Goal: Task Accomplishment & Management: Complete application form

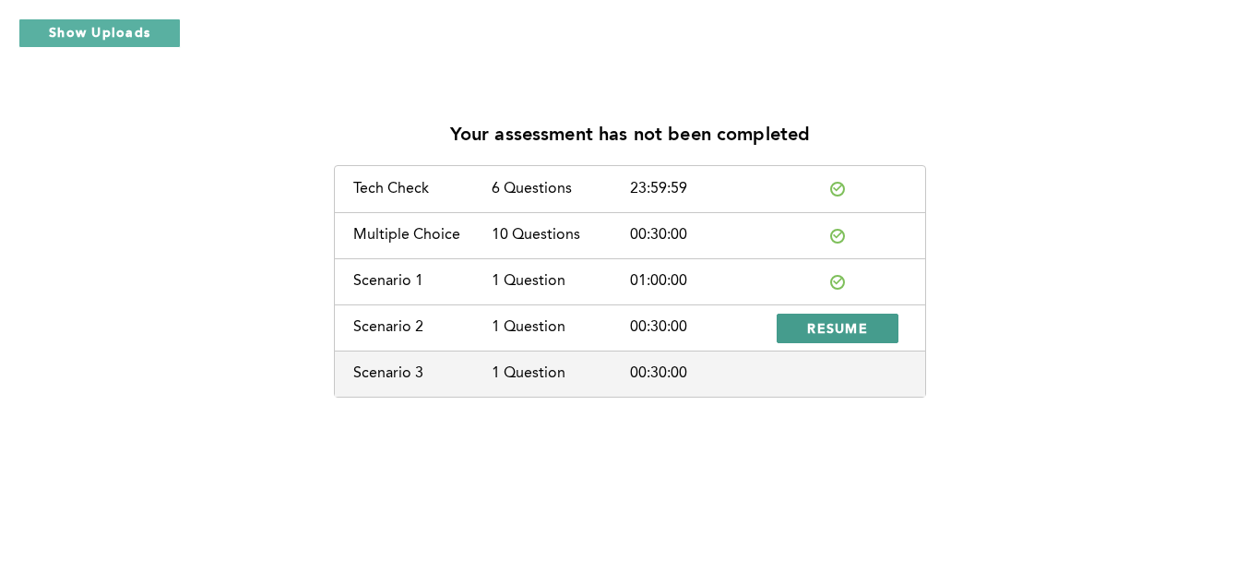
click at [824, 340] on button "RESUME" at bounding box center [838, 329] width 122 height 30
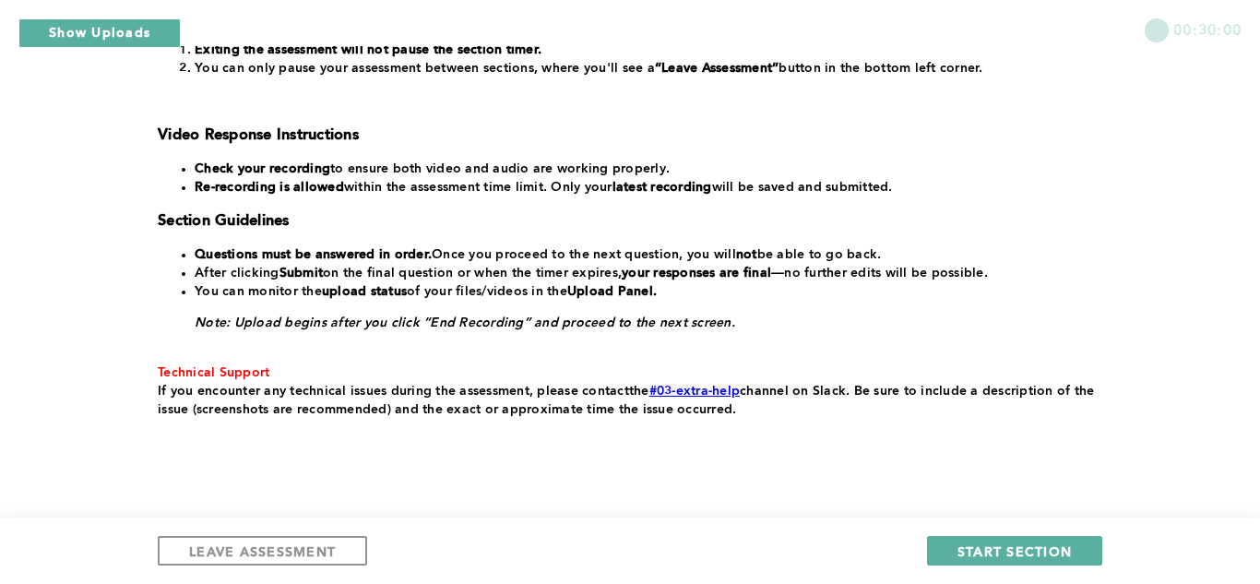
scroll to position [444, 0]
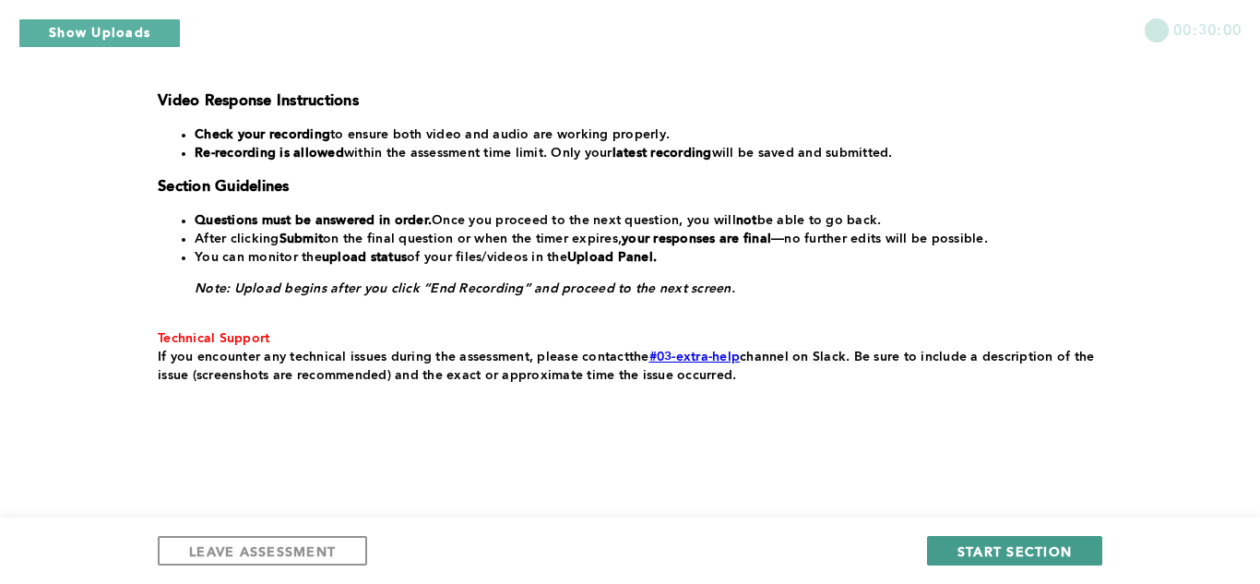
click at [1001, 553] on span "START SECTION" at bounding box center [1015, 552] width 114 height 18
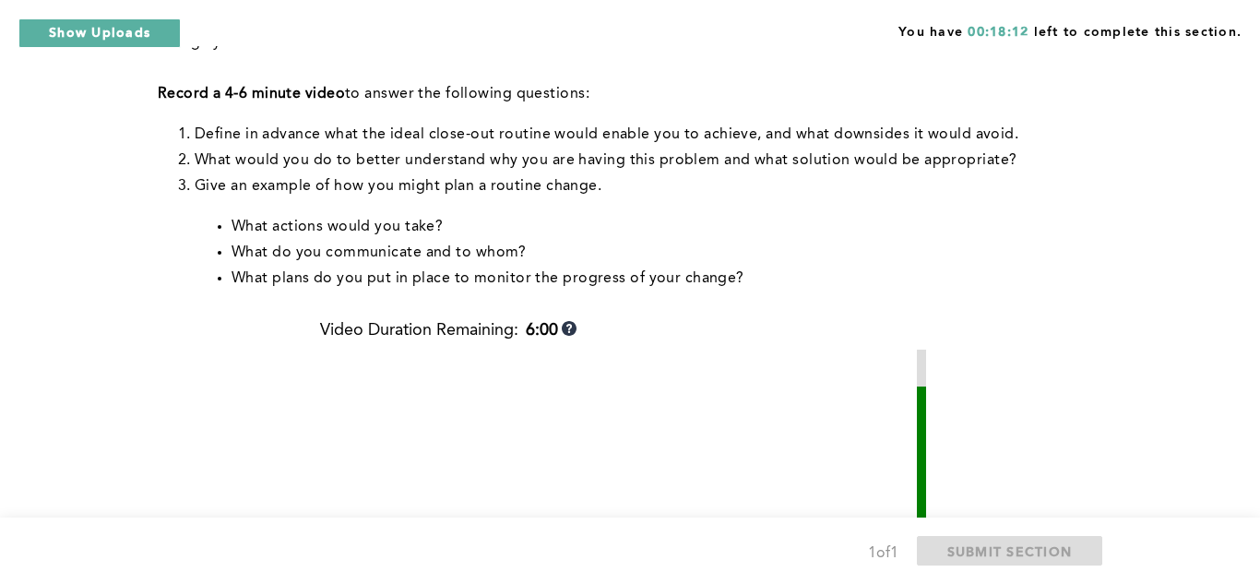
scroll to position [337, 0]
click at [834, 221] on li "What actions would you take?" at bounding box center [664, 226] width 864 height 26
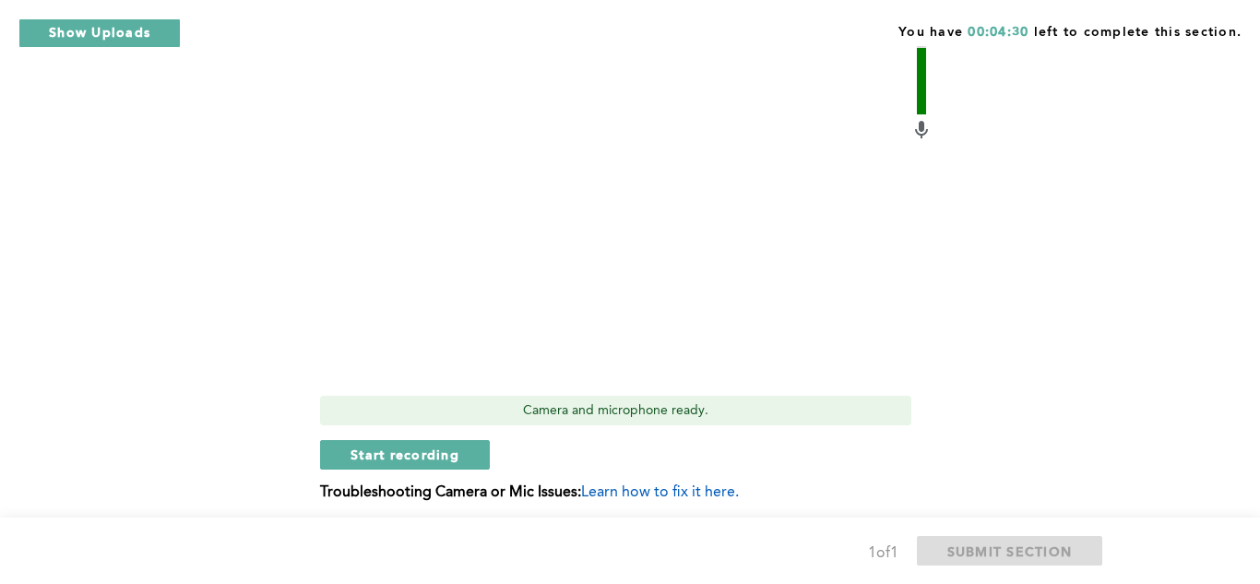
scroll to position [739, 0]
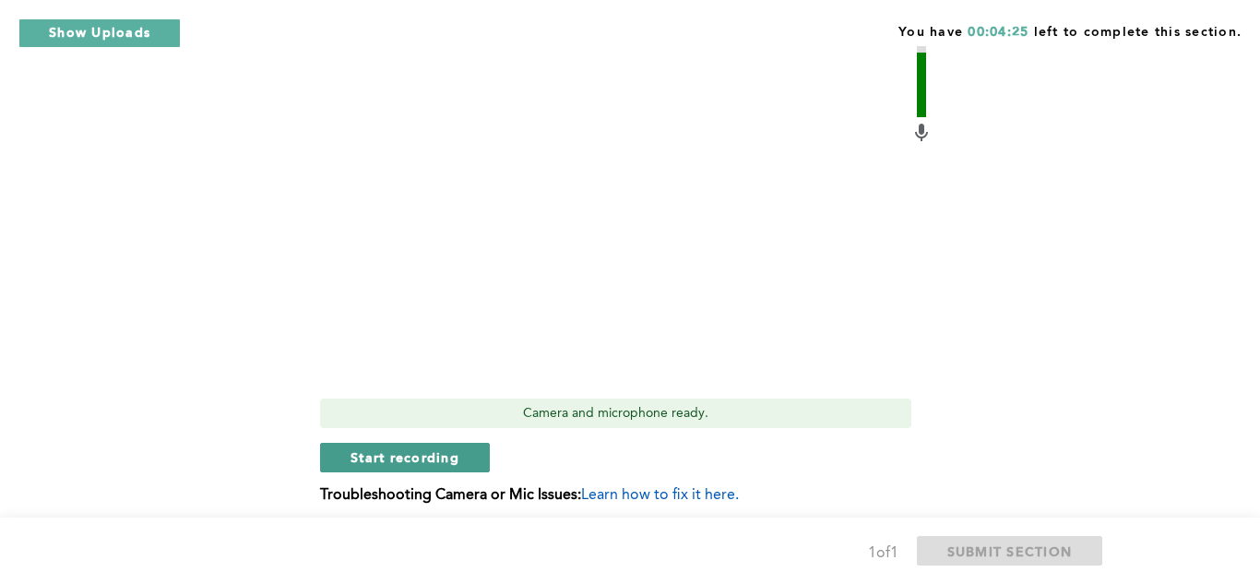
click at [417, 449] on span "Start recording" at bounding box center [405, 457] width 109 height 18
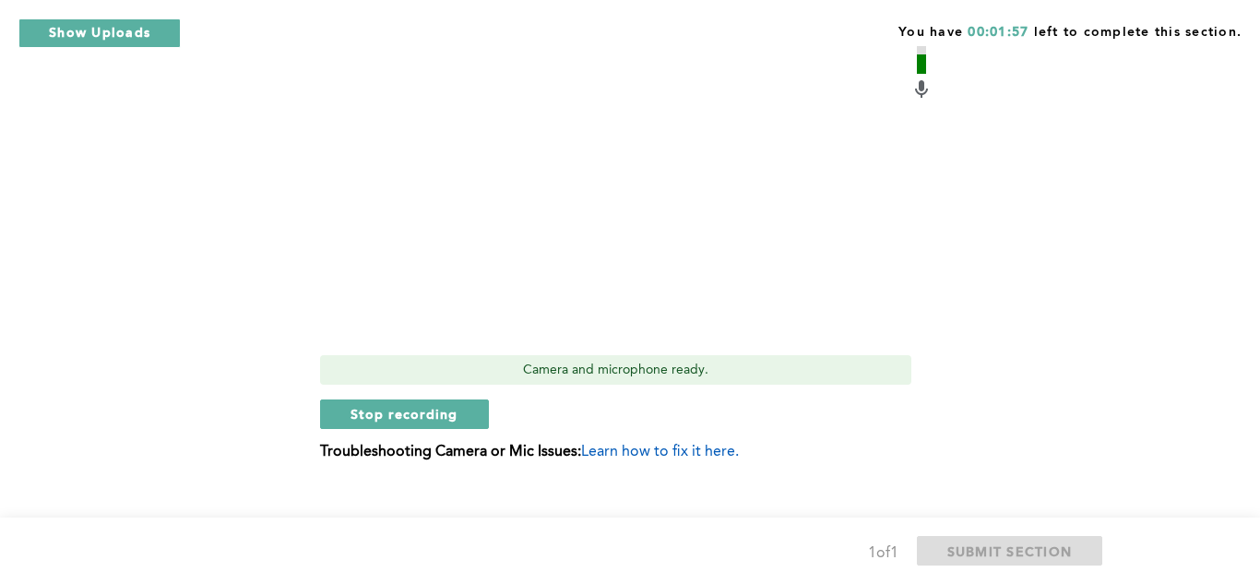
scroll to position [785, 0]
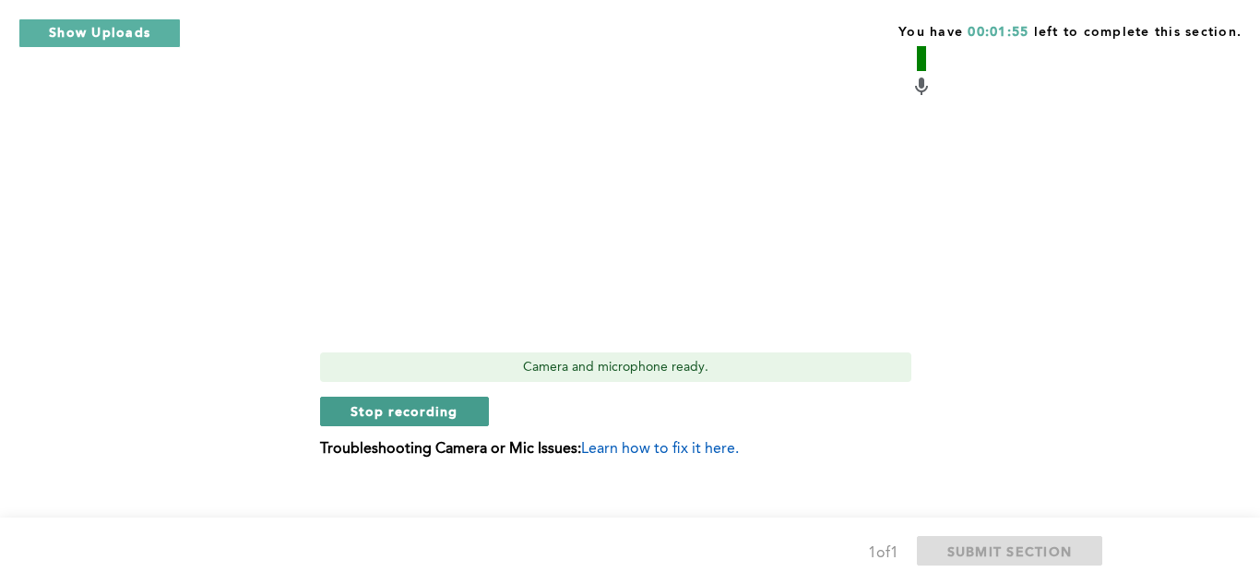
click at [474, 416] on button "Stop recording" at bounding box center [404, 412] width 169 height 30
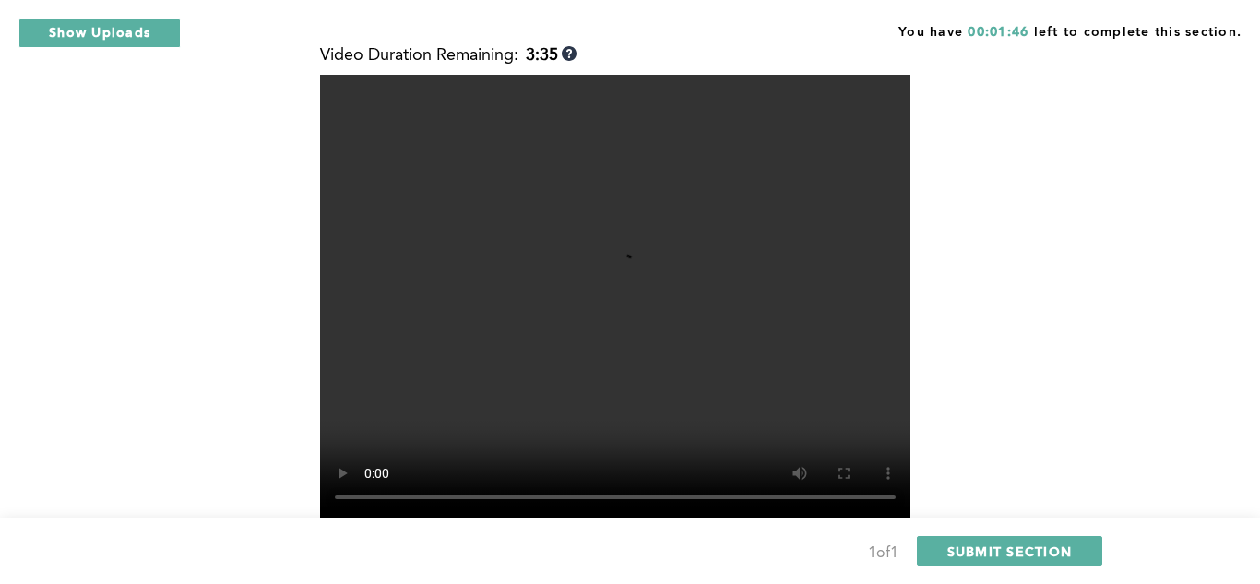
scroll to position [585, 0]
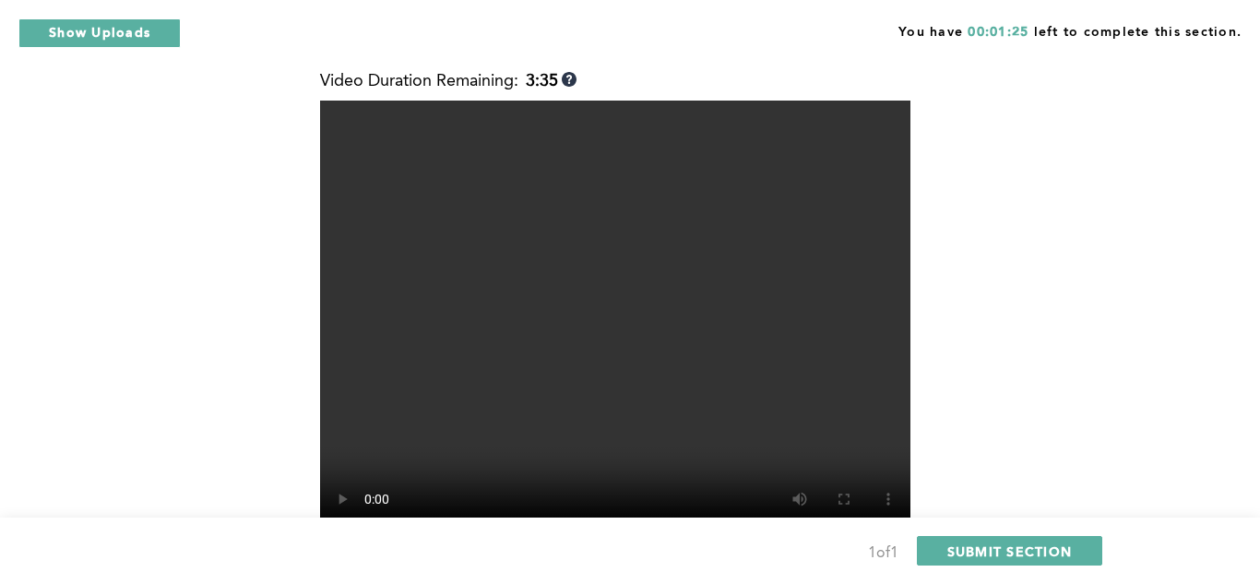
click at [1095, 189] on div "Q1 Context: You’ve established a routine of closing out your shift twenty minut…" at bounding box center [630, 110] width 945 height 1177
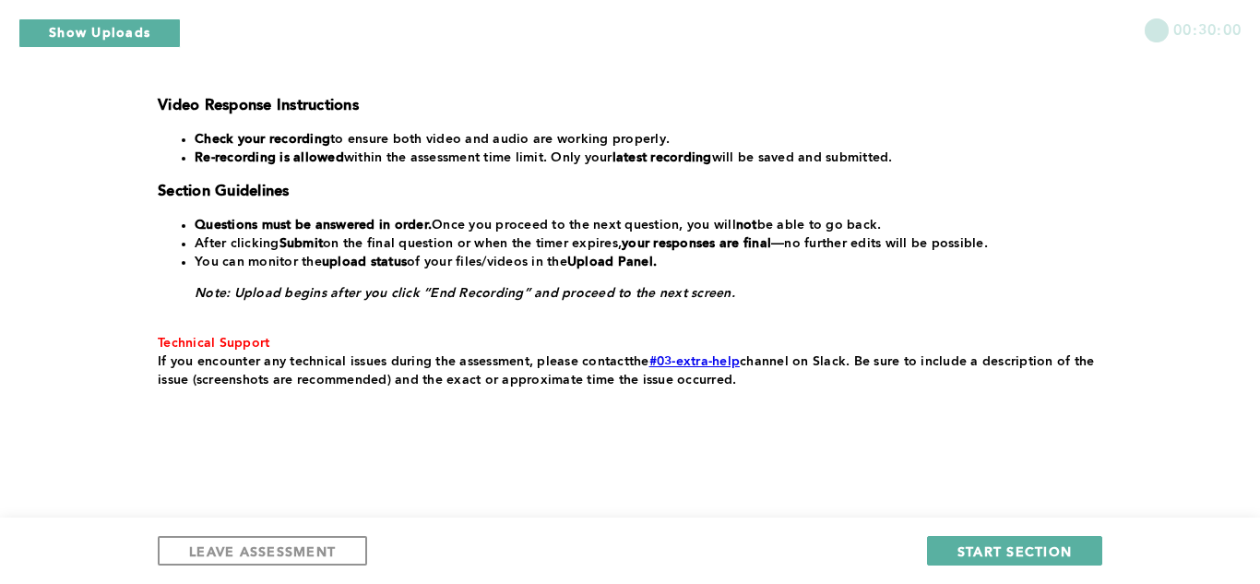
scroll to position [444, 0]
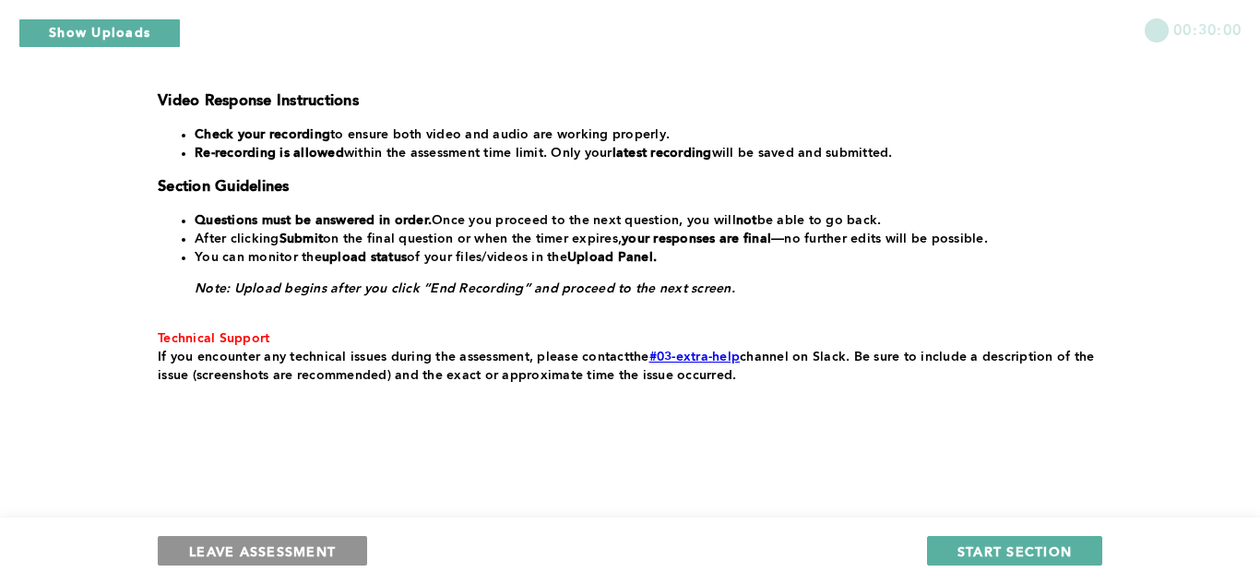
click at [252, 543] on span "LEAVE ASSESSMENT" at bounding box center [262, 552] width 147 height 18
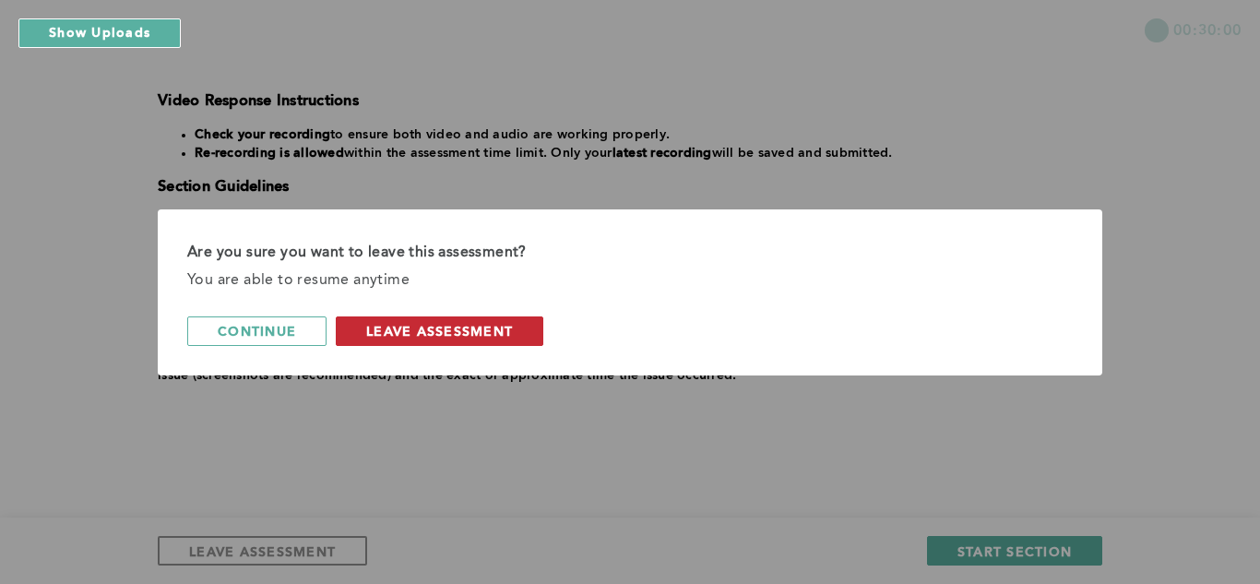
click at [387, 329] on span "leave assessment" at bounding box center [439, 331] width 147 height 18
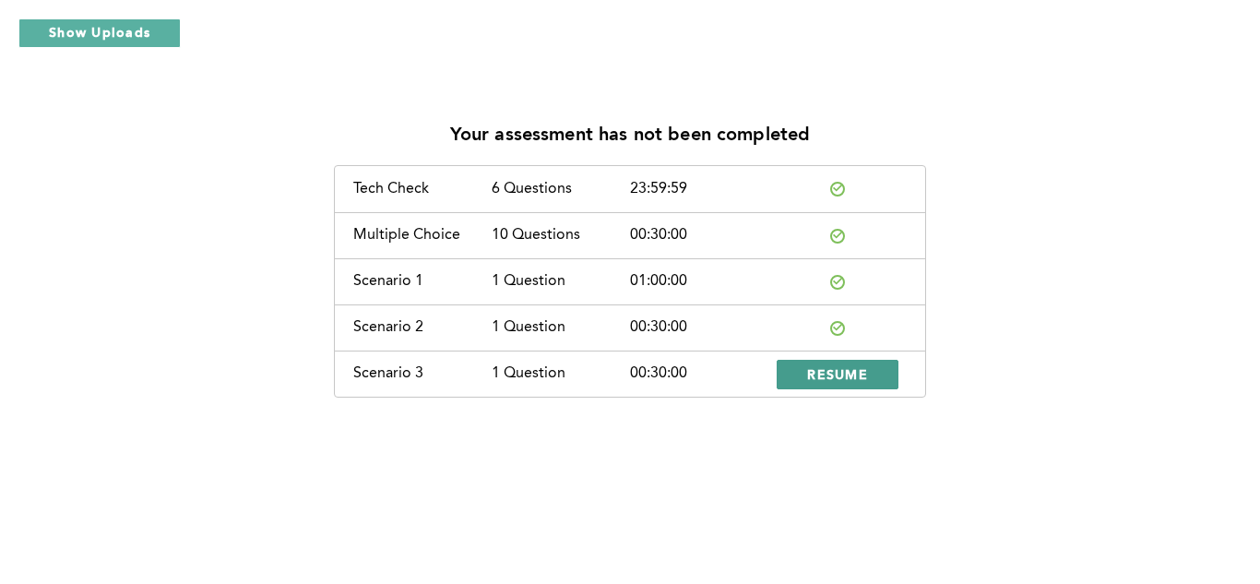
click at [829, 371] on span "RESUME" at bounding box center [837, 374] width 61 height 18
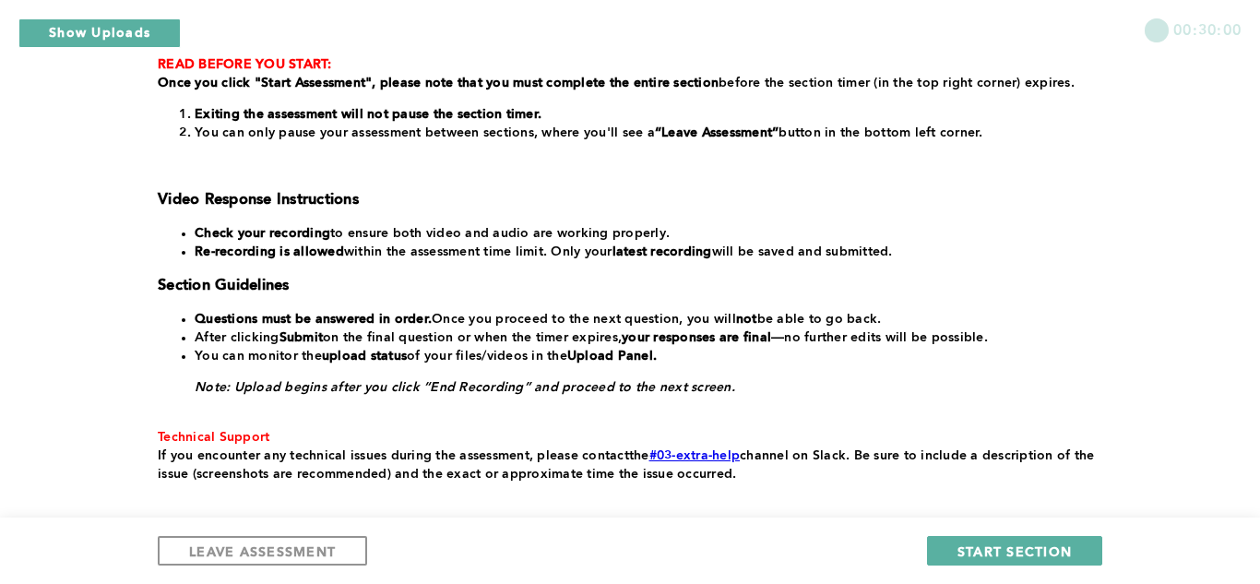
scroll to position [342, 0]
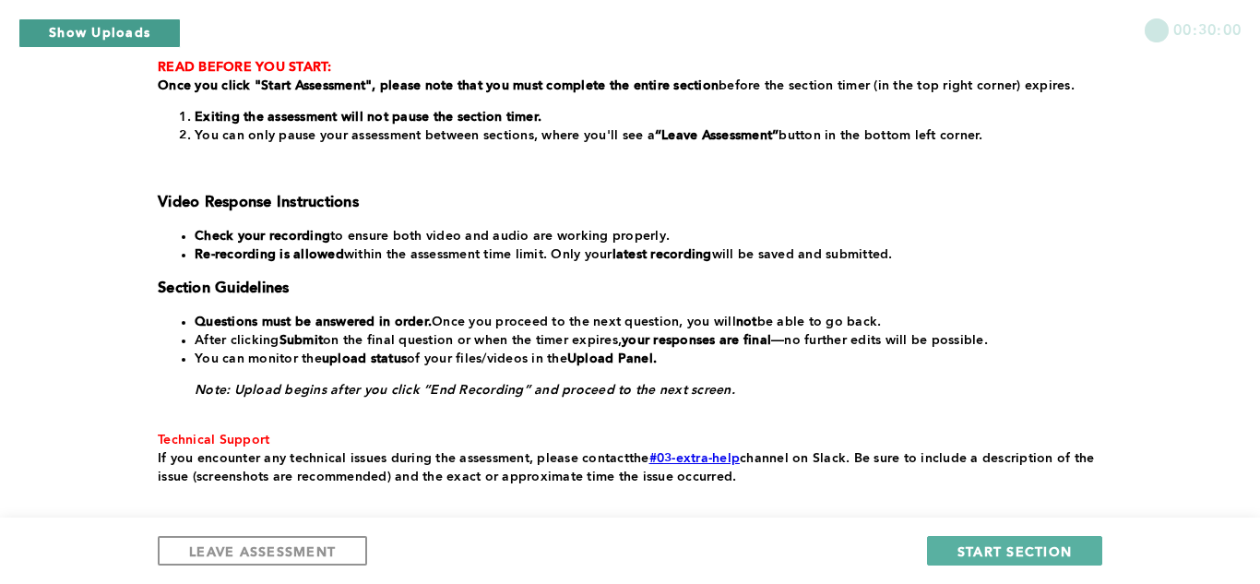
click at [91, 29] on button "Show Uploads" at bounding box center [99, 33] width 162 height 30
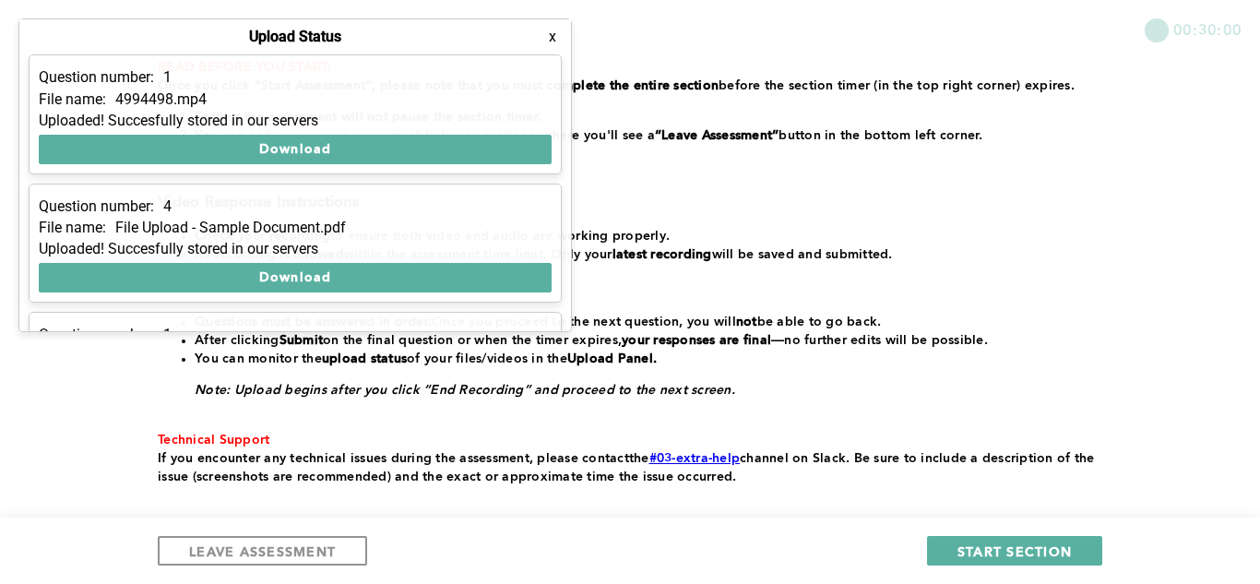
click at [550, 41] on button "x" at bounding box center [552, 37] width 18 height 18
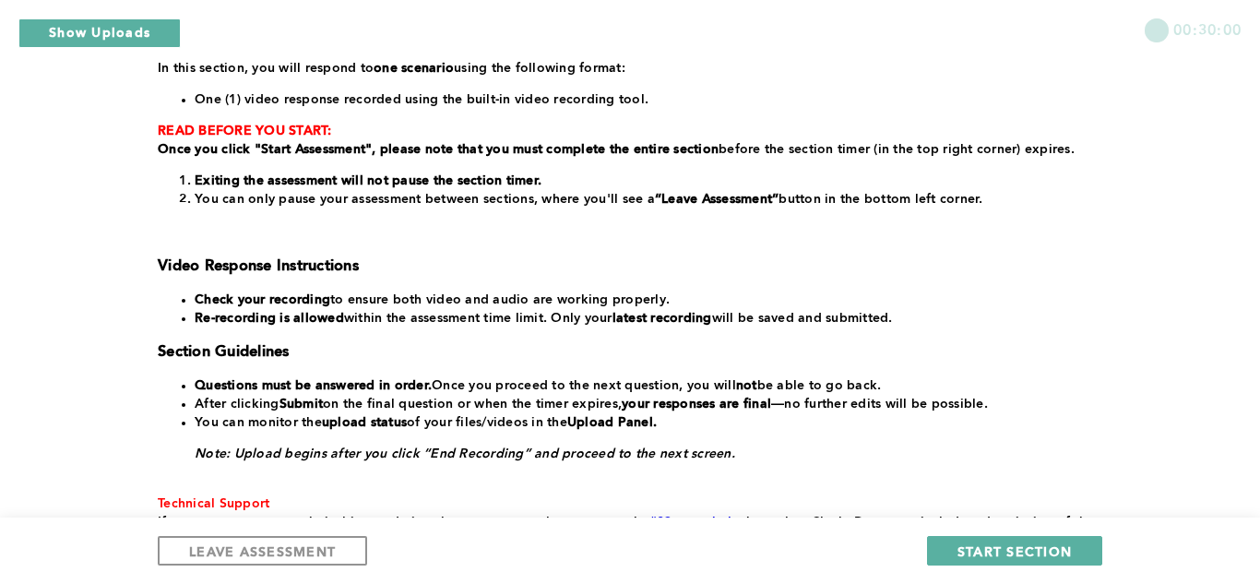
scroll to position [278, 0]
click at [291, 556] on span "LEAVE ASSESSMENT" at bounding box center [262, 552] width 147 height 18
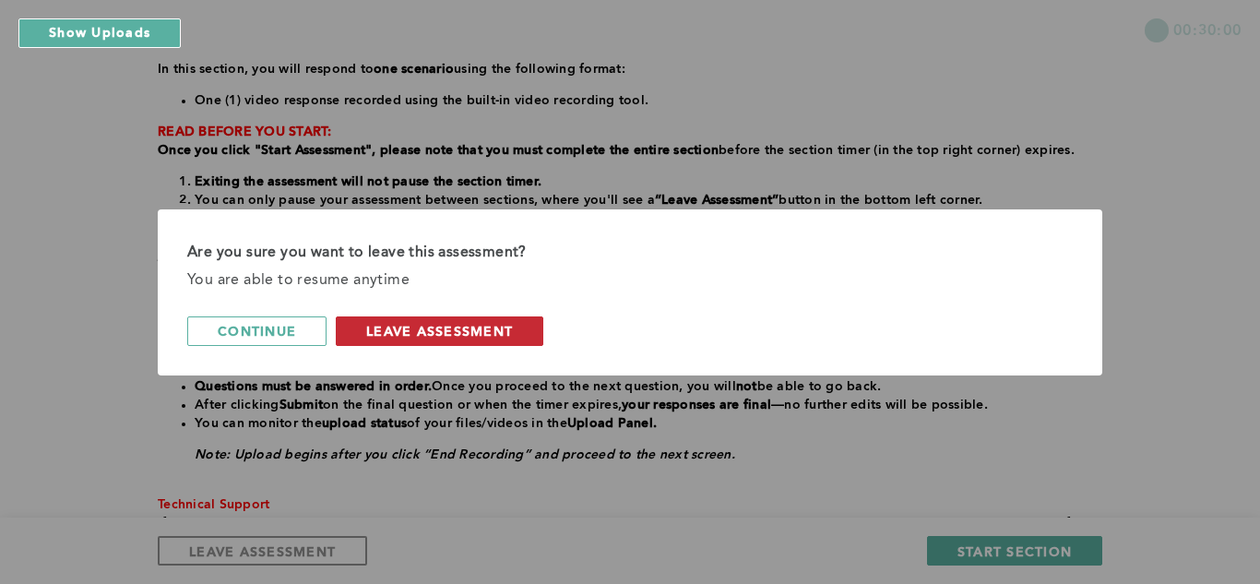
click at [433, 340] on button "leave assessment" at bounding box center [440, 331] width 208 height 30
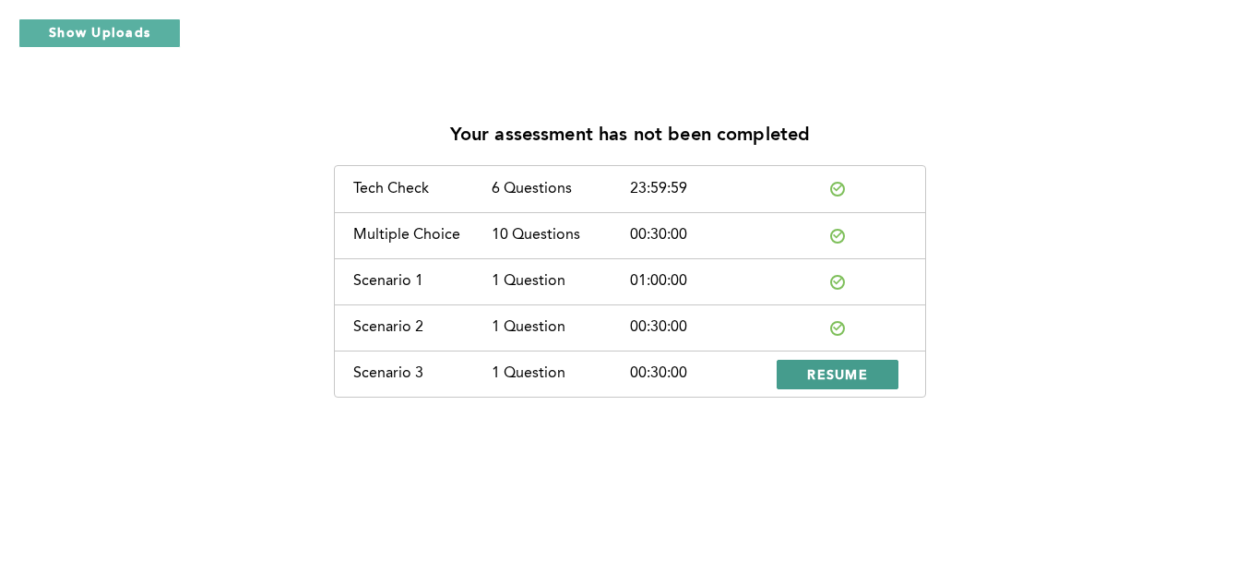
click at [824, 374] on span "RESUME" at bounding box center [837, 374] width 61 height 18
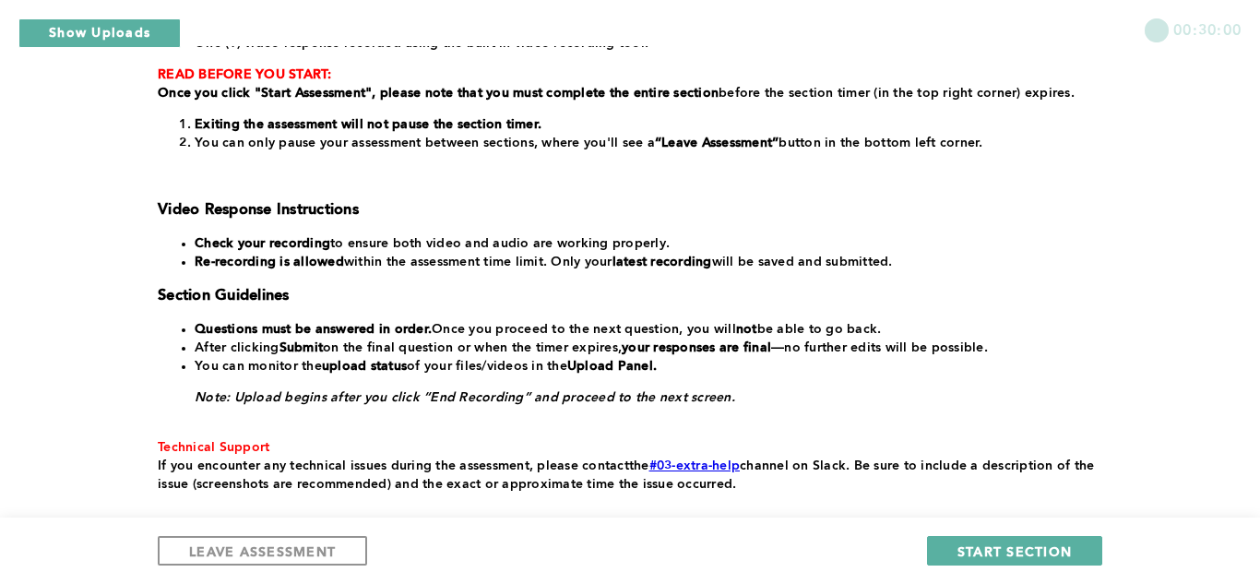
scroll to position [340, 0]
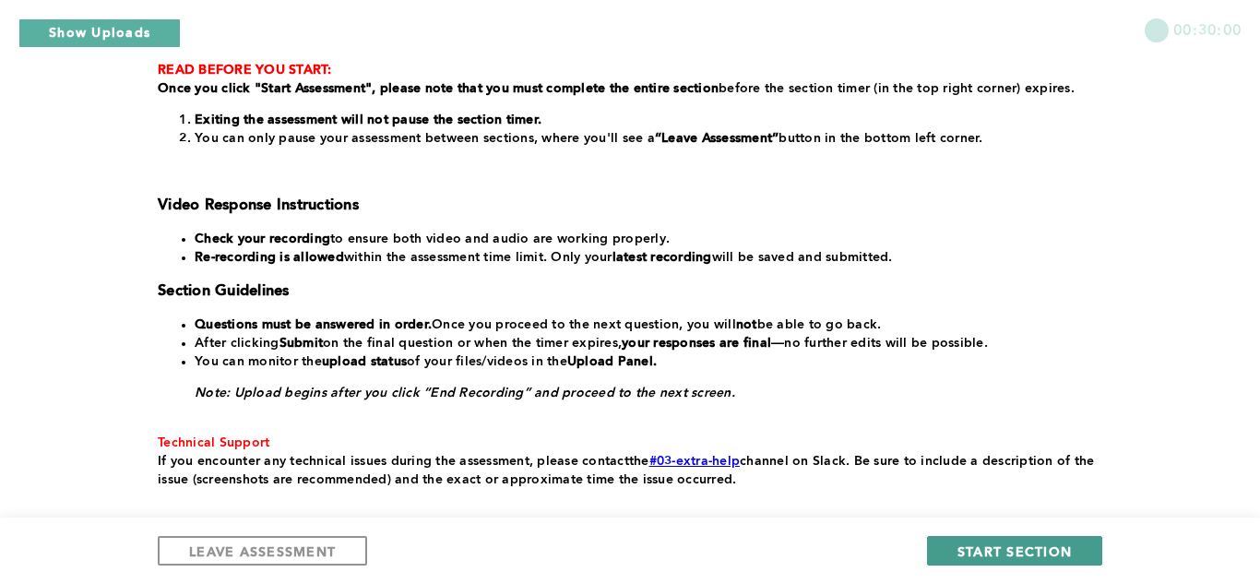
click at [975, 551] on span "START SECTION" at bounding box center [1015, 552] width 114 height 18
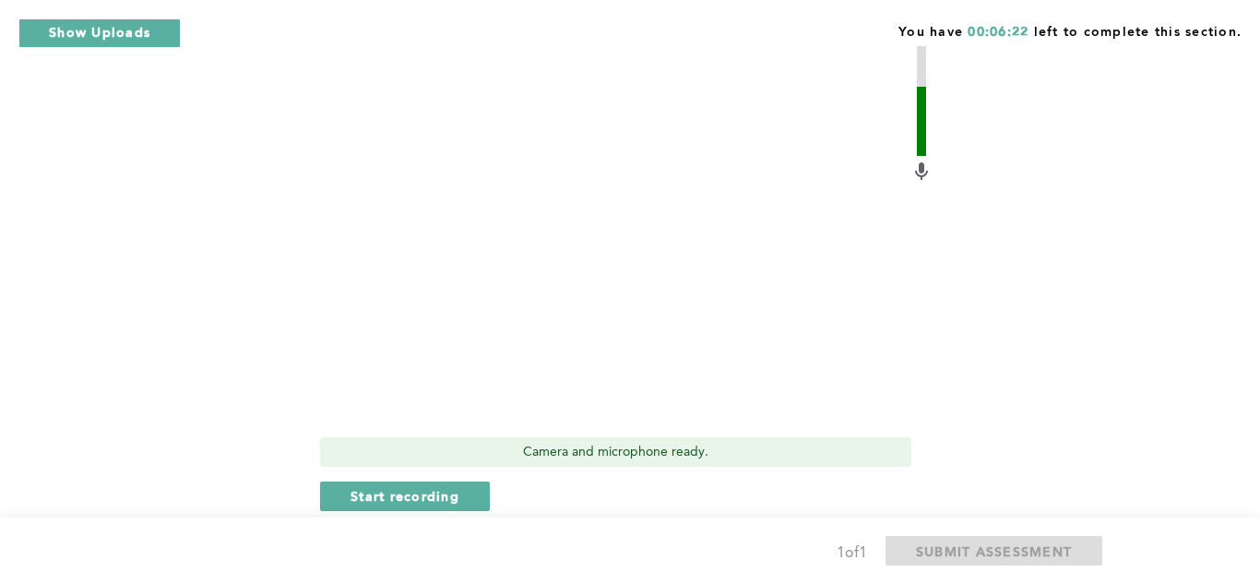
scroll to position [719, 0]
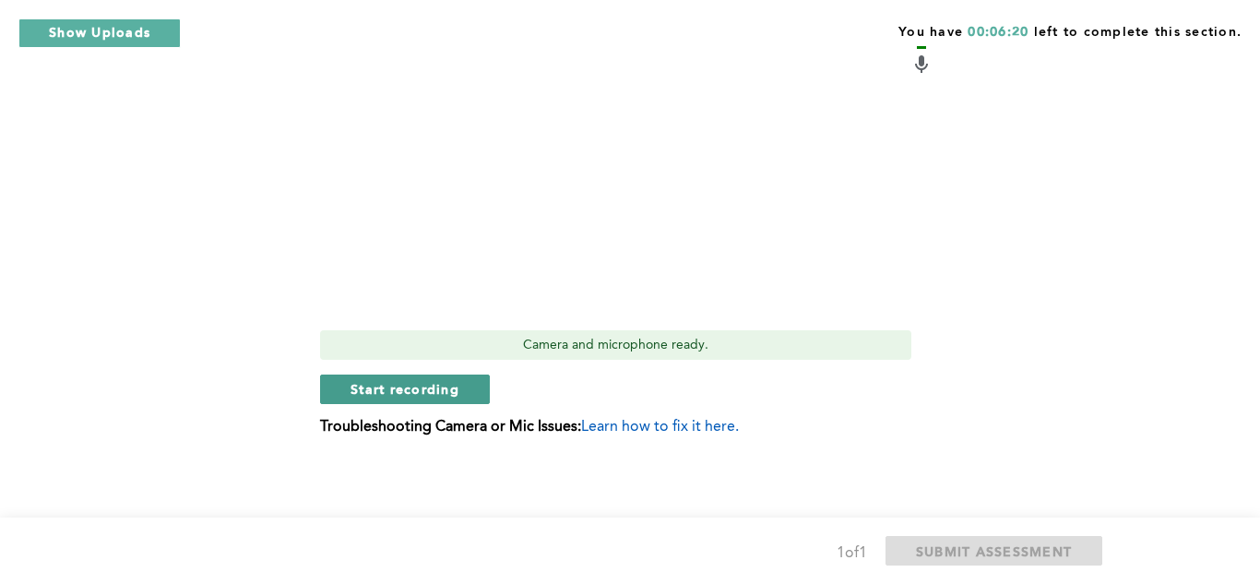
click at [368, 384] on span "Start recording" at bounding box center [405, 389] width 109 height 18
click at [458, 388] on button "Stop recording" at bounding box center [404, 390] width 169 height 30
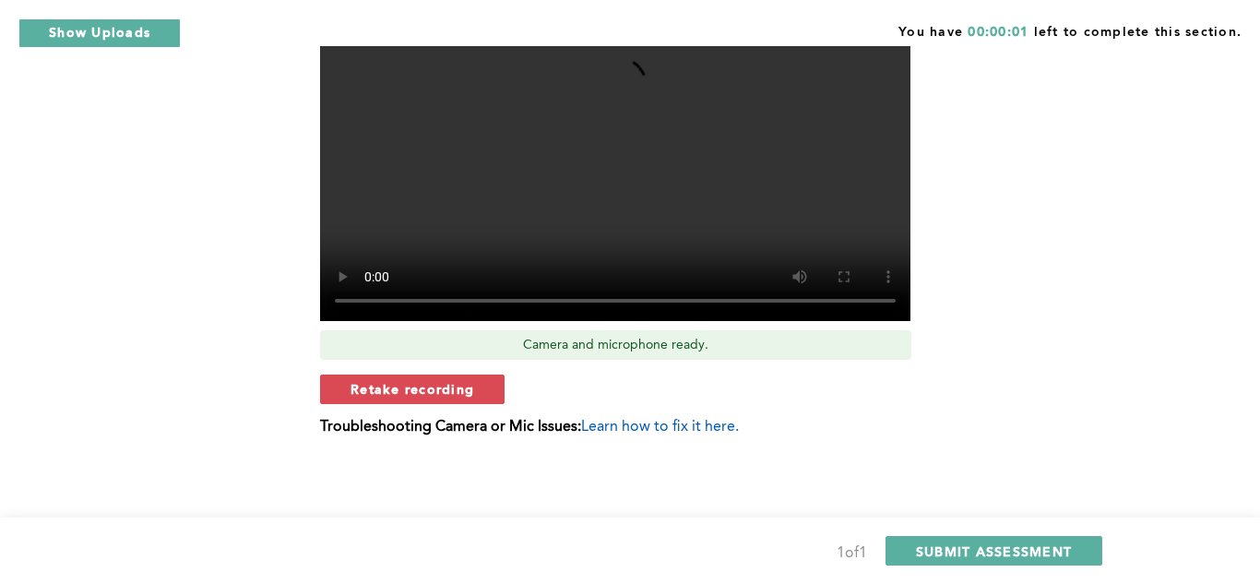
scroll to position [0, 0]
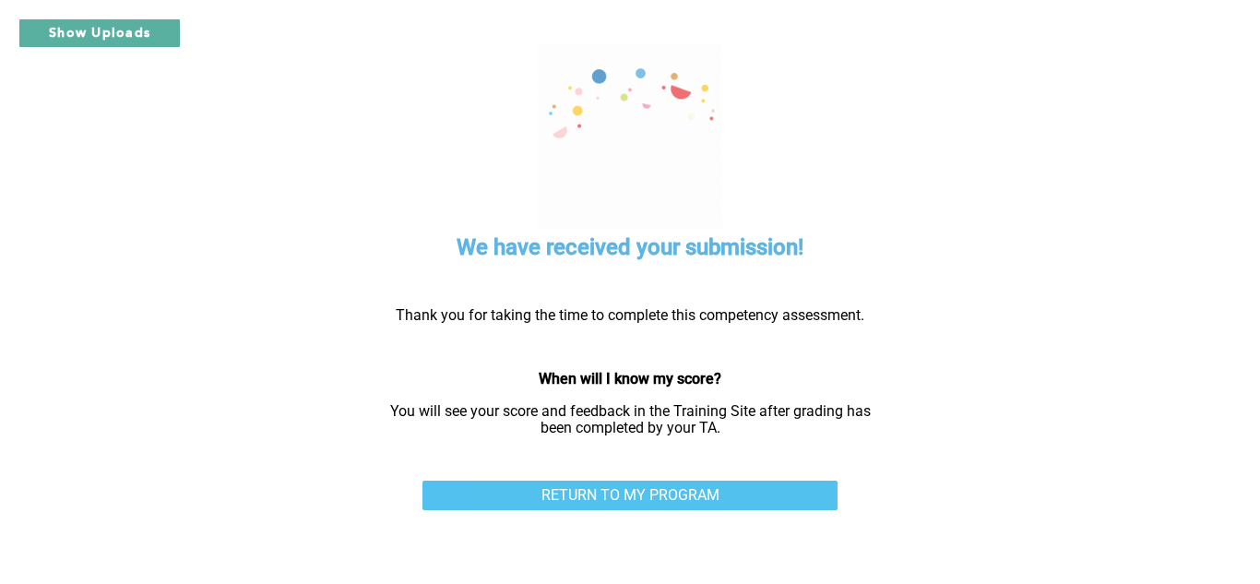
click at [638, 502] on link "RETURN TO MY PROGRAM" at bounding box center [630, 496] width 415 height 30
